Goal: Task Accomplishment & Management: Manage account settings

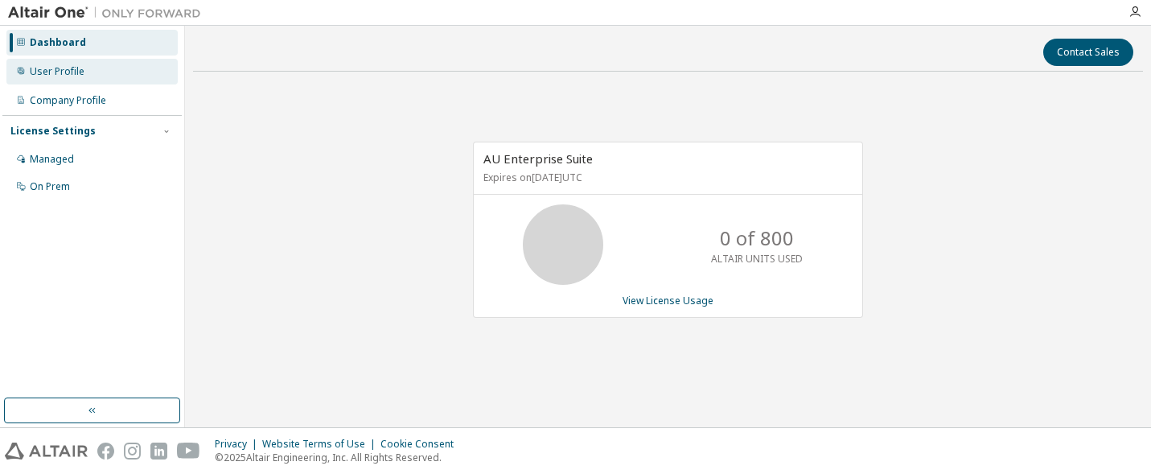
click at [65, 74] on div "User Profile" at bounding box center [57, 71] width 55 height 13
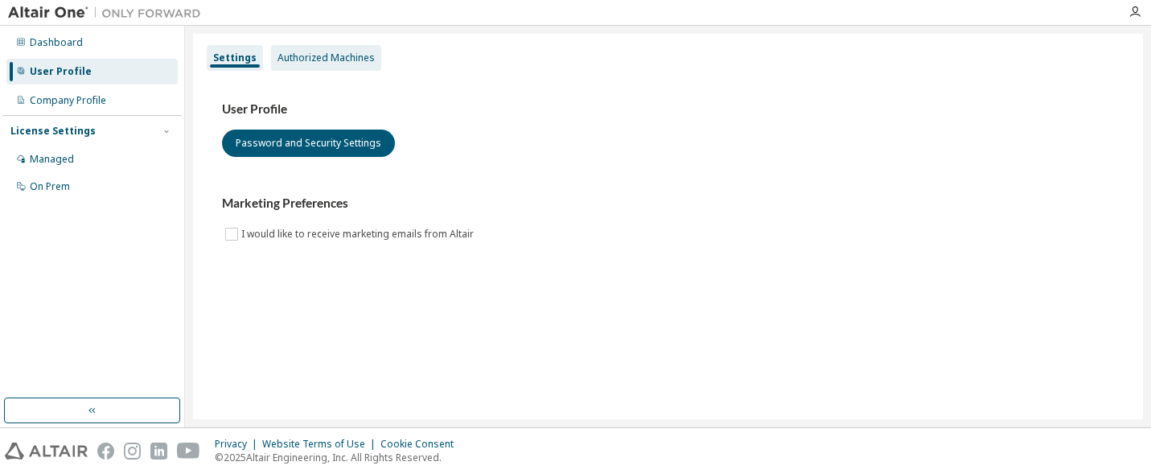
click at [333, 57] on div "Authorized Machines" at bounding box center [325, 57] width 97 height 13
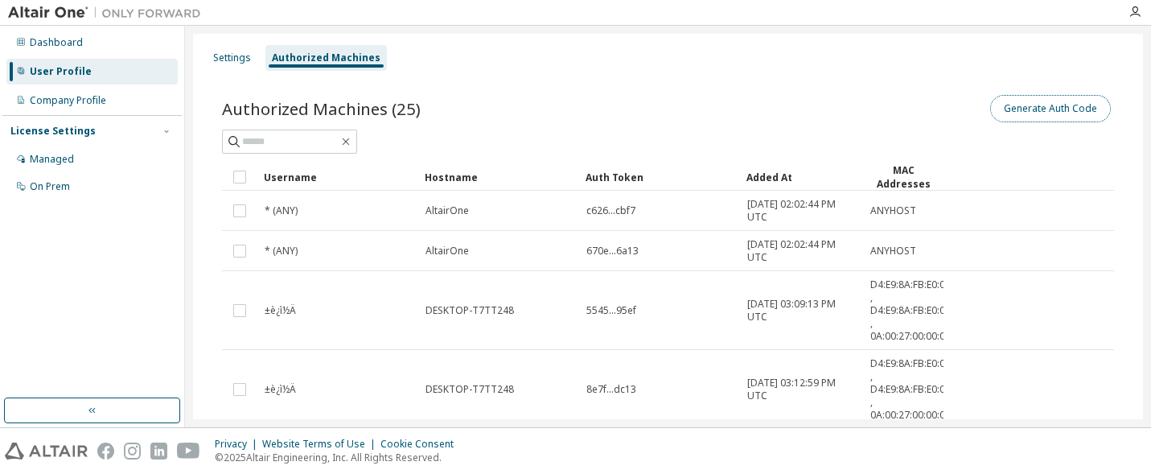
click at [1045, 110] on button "Generate Auth Code" at bounding box center [1050, 108] width 121 height 27
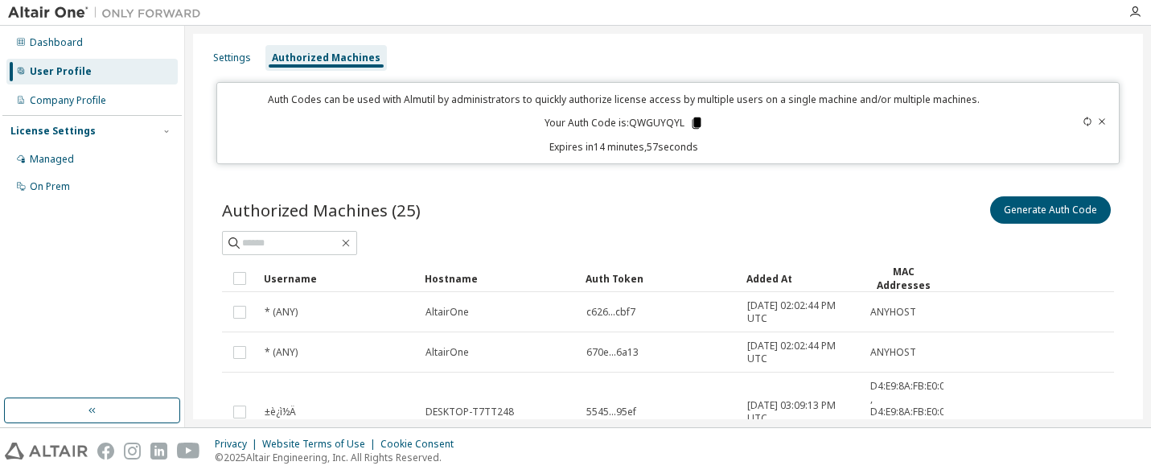
click at [692, 124] on icon at bounding box center [696, 122] width 9 height 11
